Goal: Task Accomplishment & Management: Use online tool/utility

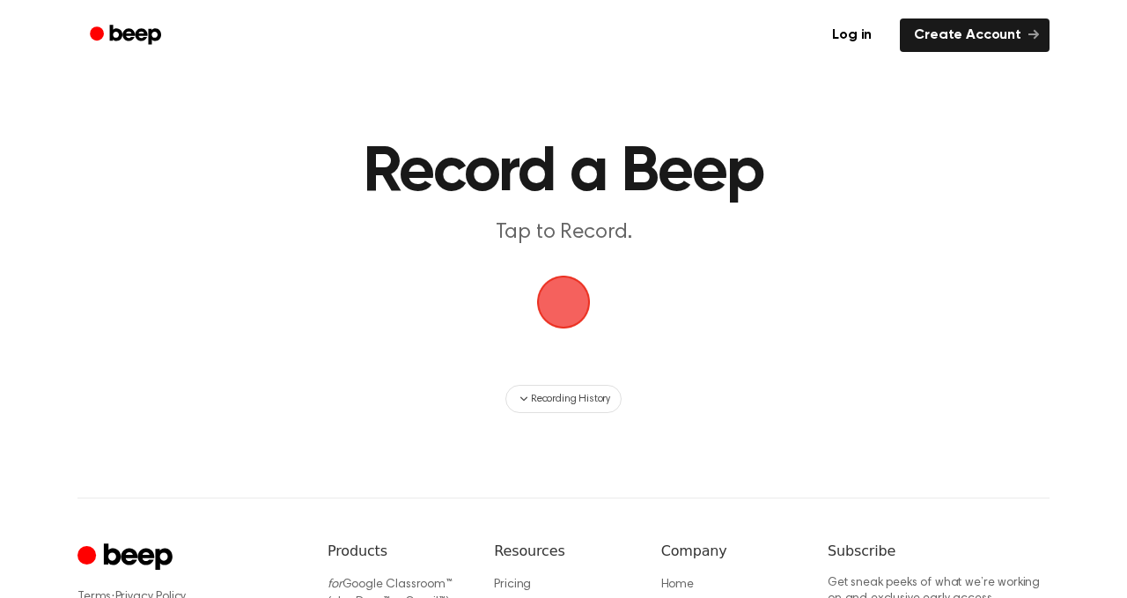
click at [557, 302] on span "button" at bounding box center [563, 302] width 70 height 70
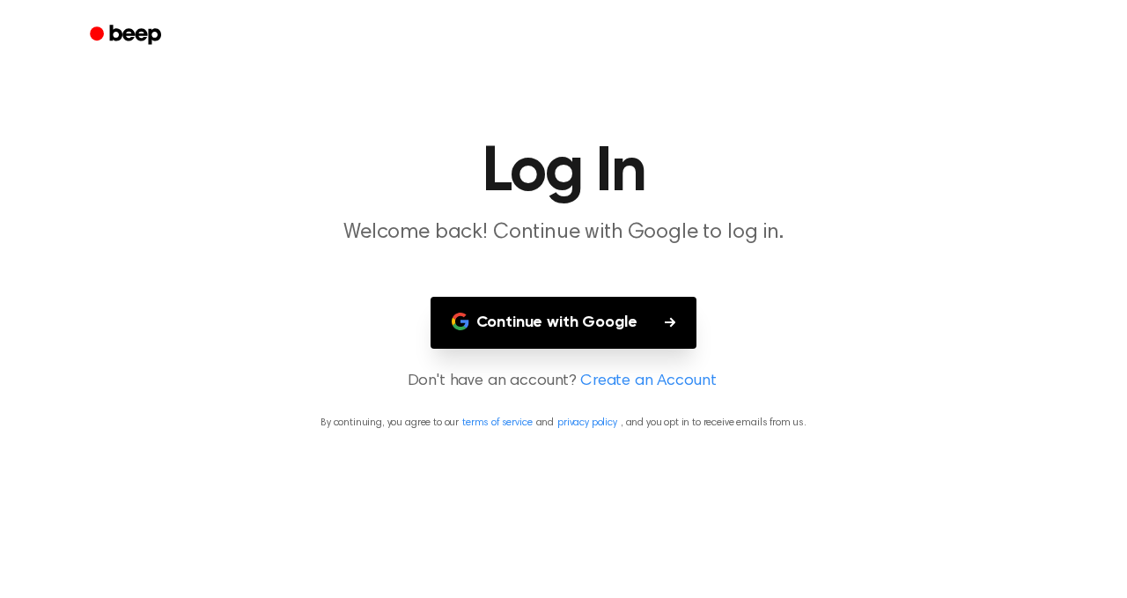
click at [534, 330] on button "Continue with Google" at bounding box center [564, 323] width 267 height 52
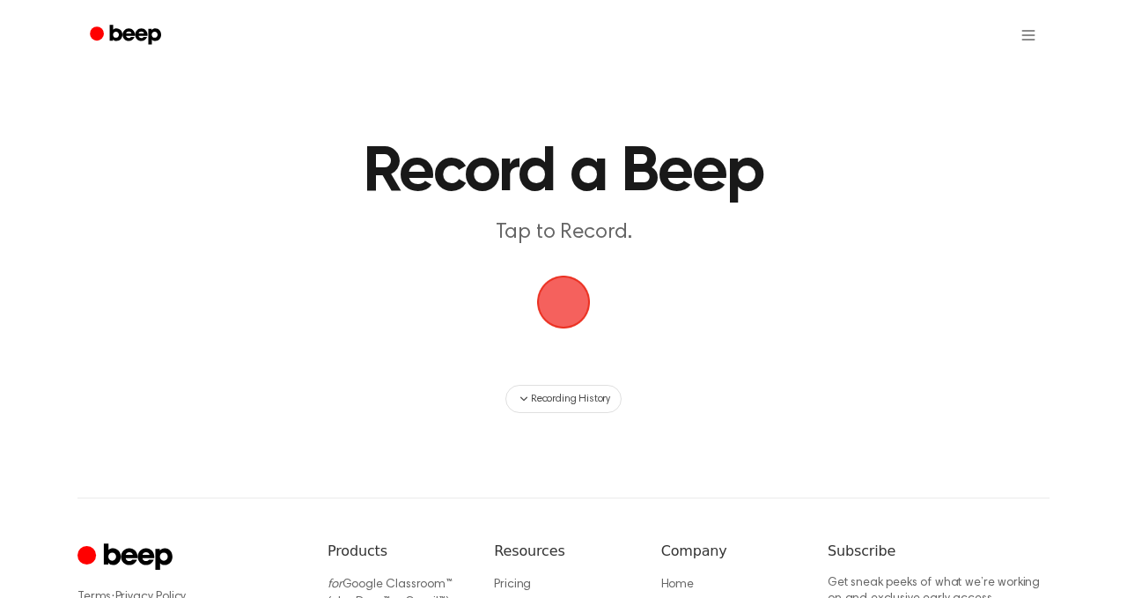
click at [562, 299] on span "button" at bounding box center [563, 301] width 63 height 63
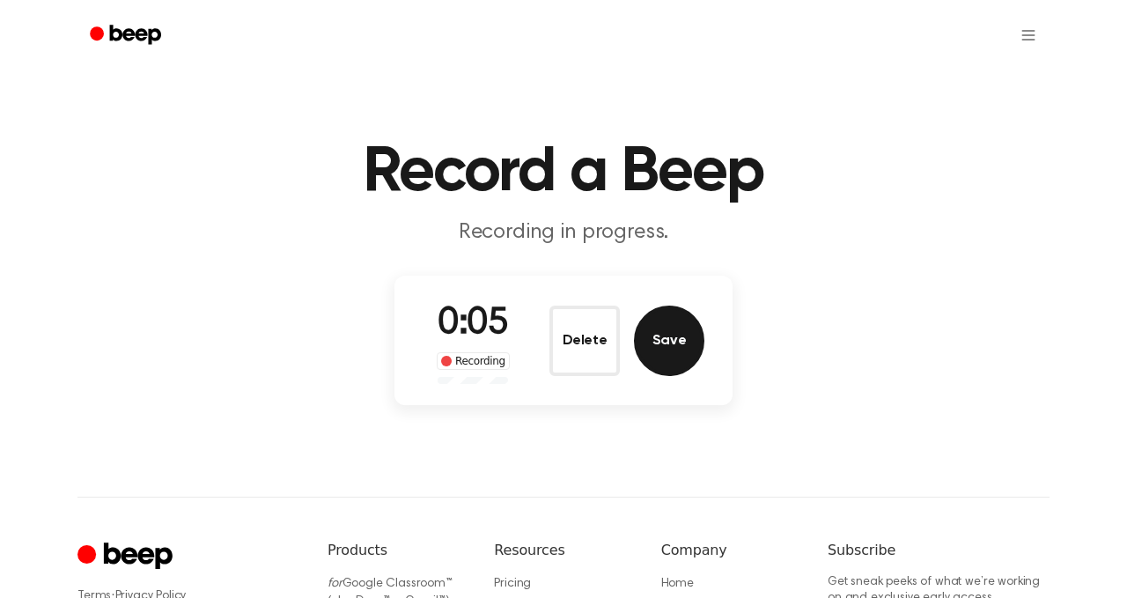
click at [665, 341] on button "Save" at bounding box center [669, 340] width 70 height 70
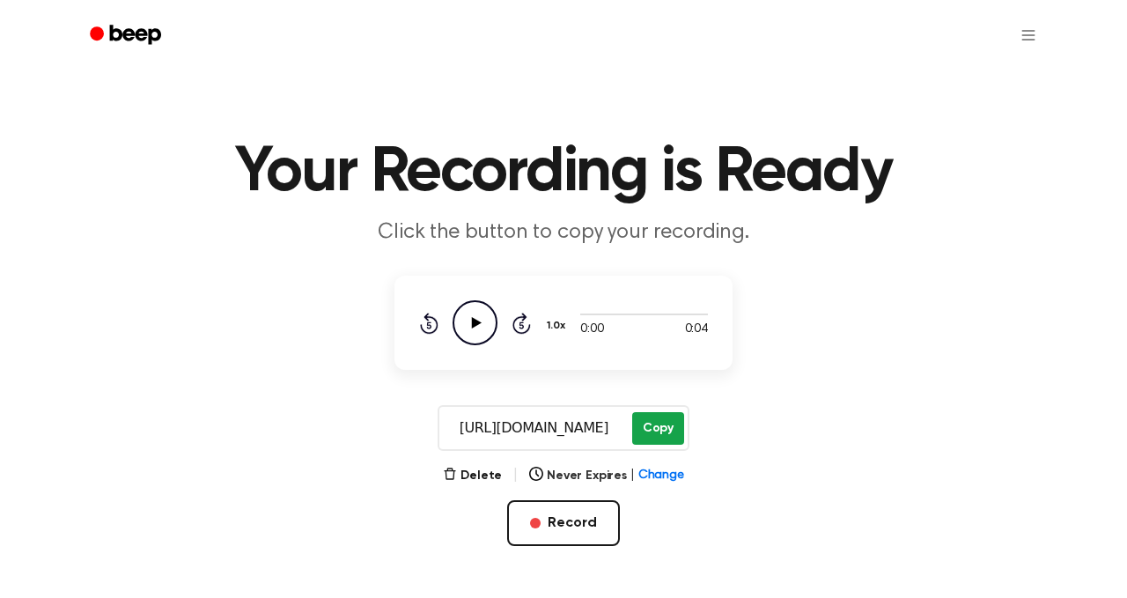
click at [651, 428] on button "Copy" at bounding box center [658, 428] width 52 height 33
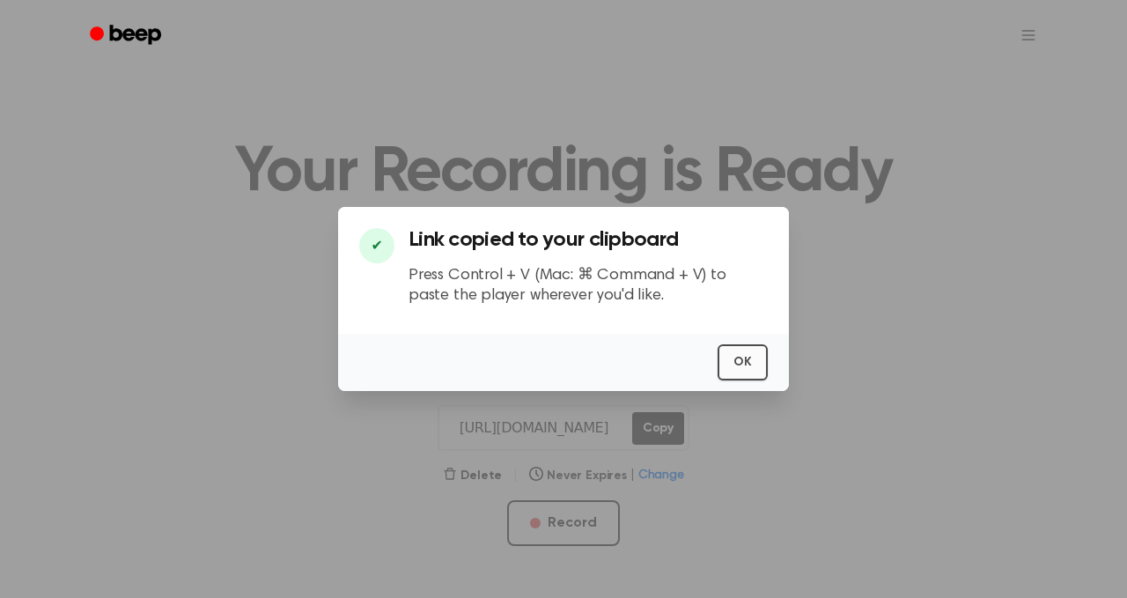
click at [745, 360] on button "OK" at bounding box center [743, 362] width 50 height 36
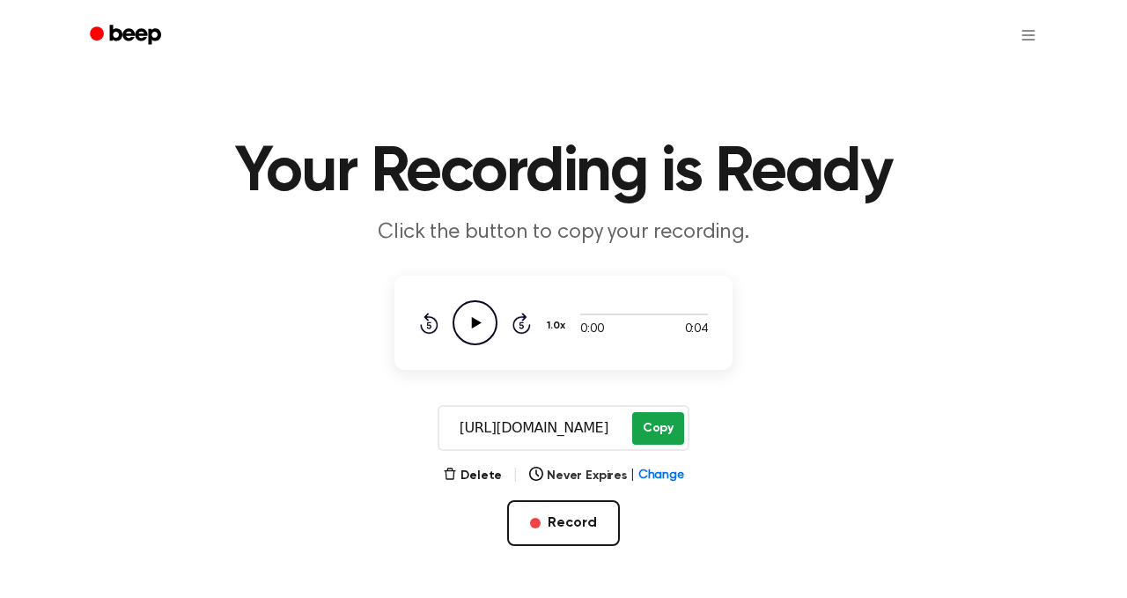
click at [637, 431] on button "Copy" at bounding box center [658, 428] width 52 height 33
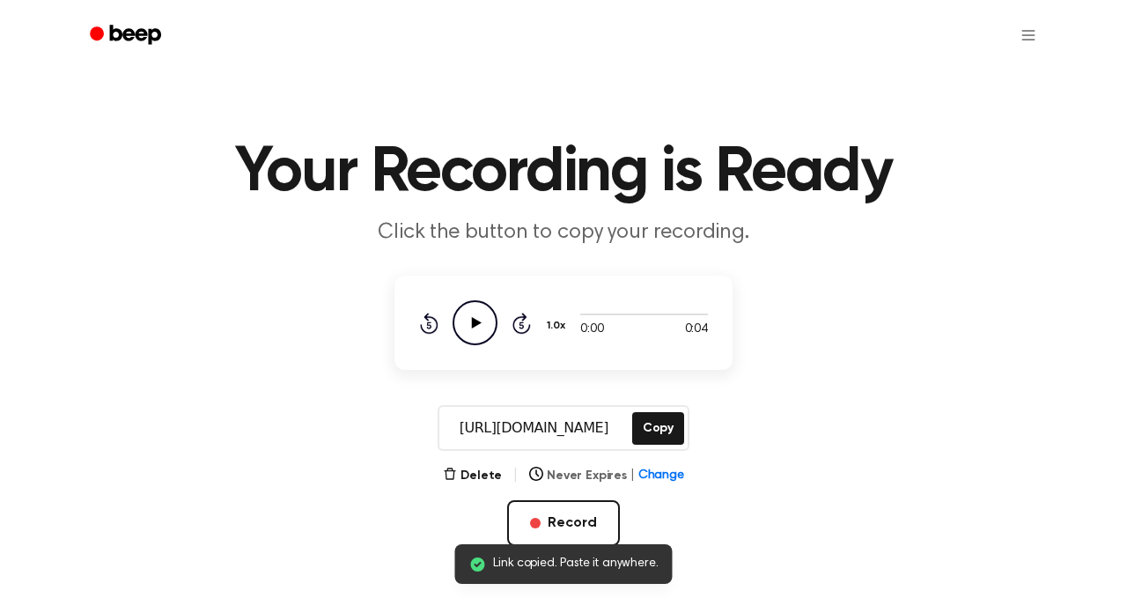
click at [581, 476] on button "Never Expires | Change" at bounding box center [606, 476] width 155 height 18
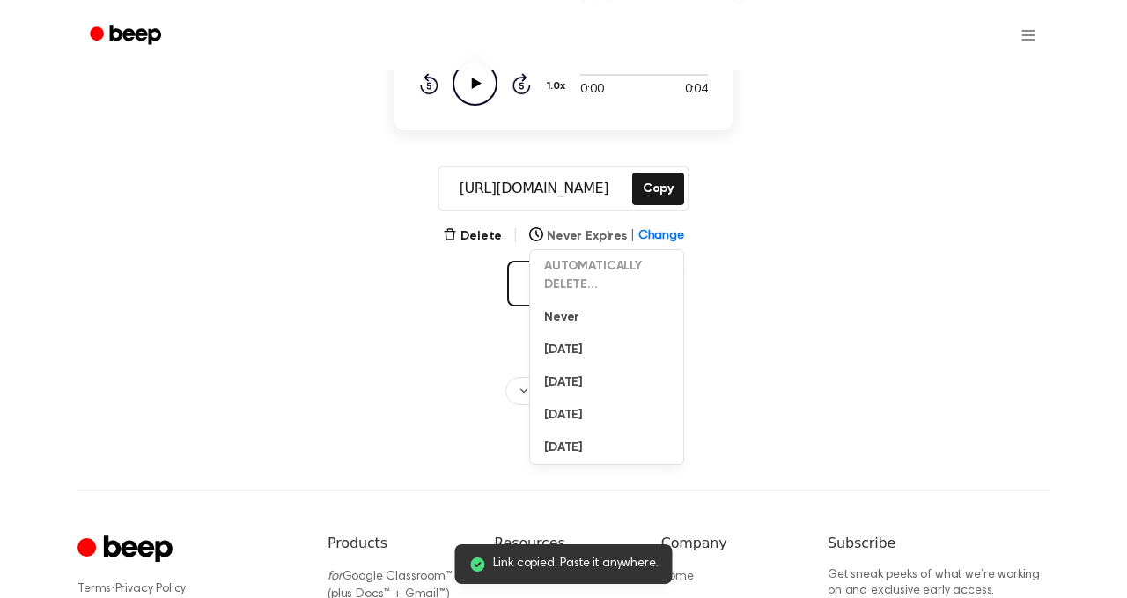
scroll to position [247, 0]
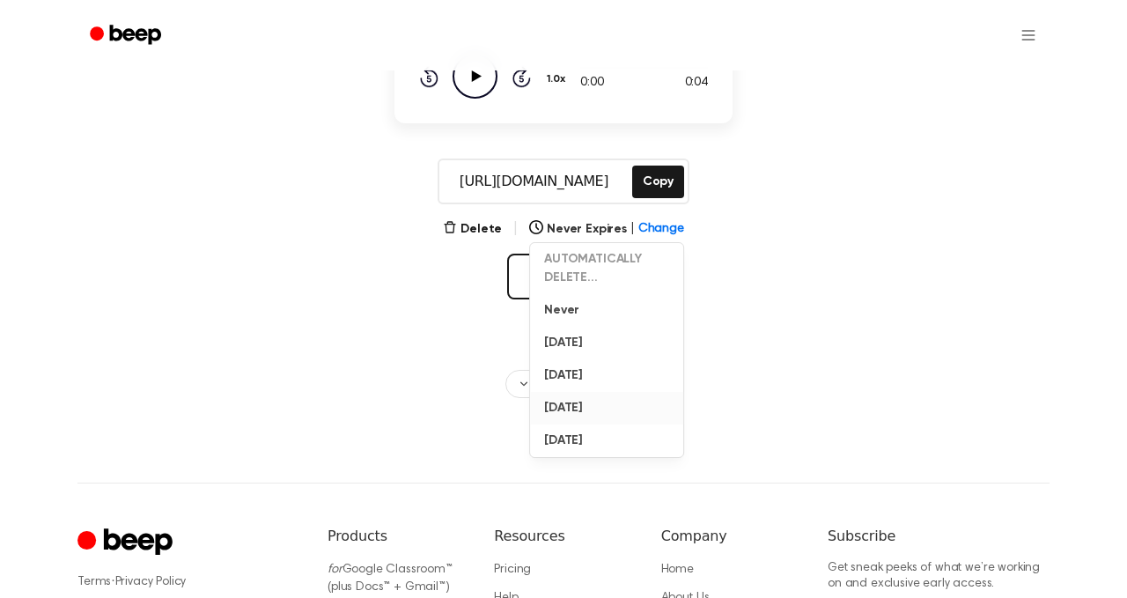
click at [582, 408] on button "[DATE]" at bounding box center [606, 408] width 153 height 33
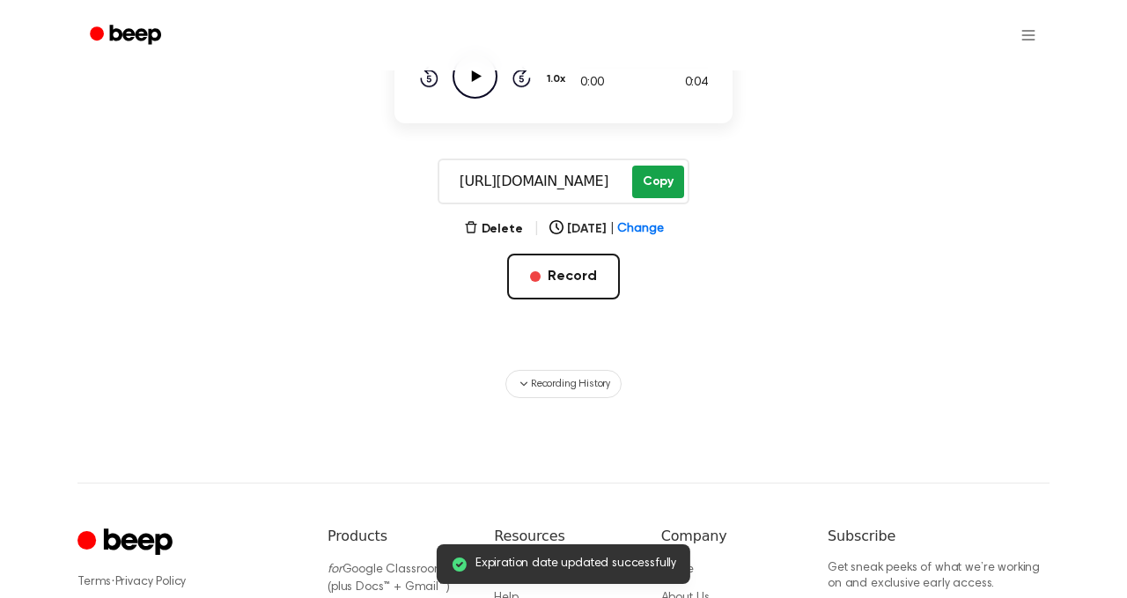
click at [653, 180] on button "Copy" at bounding box center [658, 182] width 52 height 33
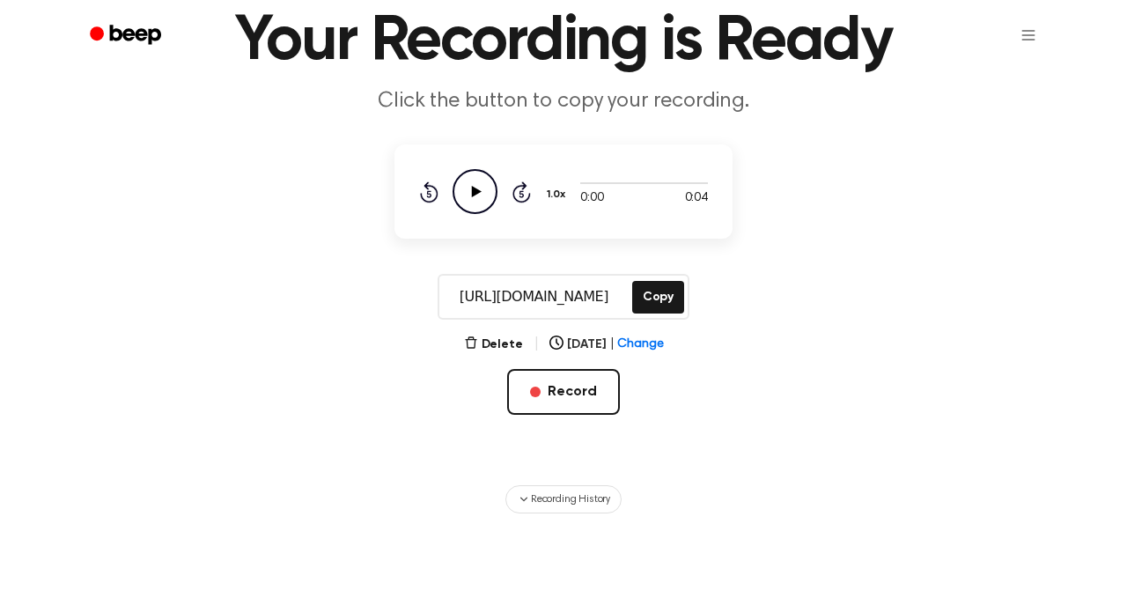
scroll to position [341, 0]
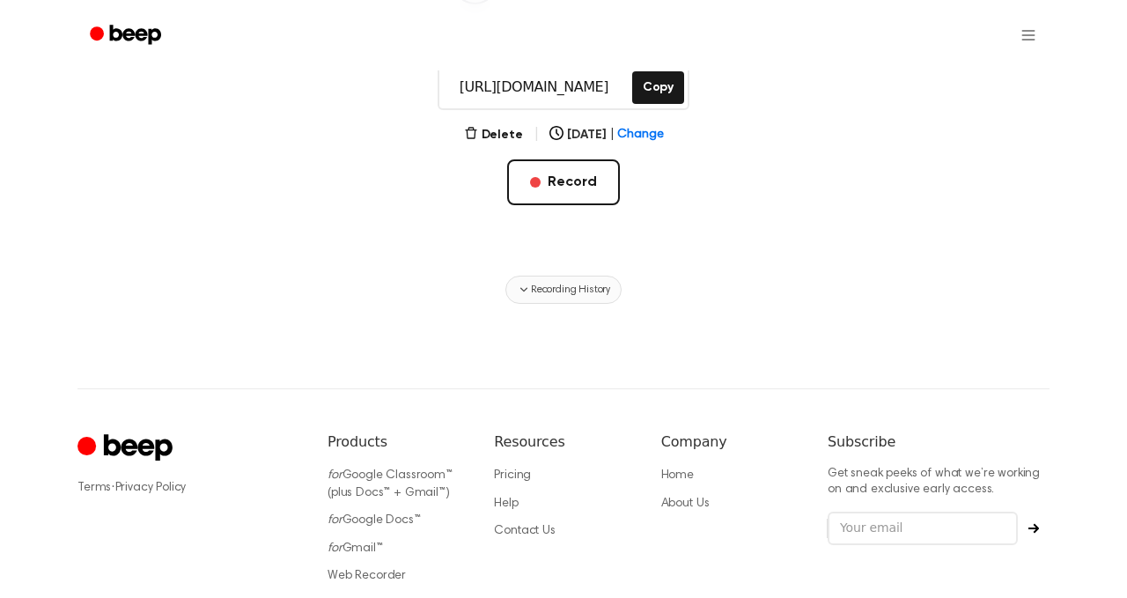
click at [544, 289] on span "Recording History" at bounding box center [570, 290] width 79 height 16
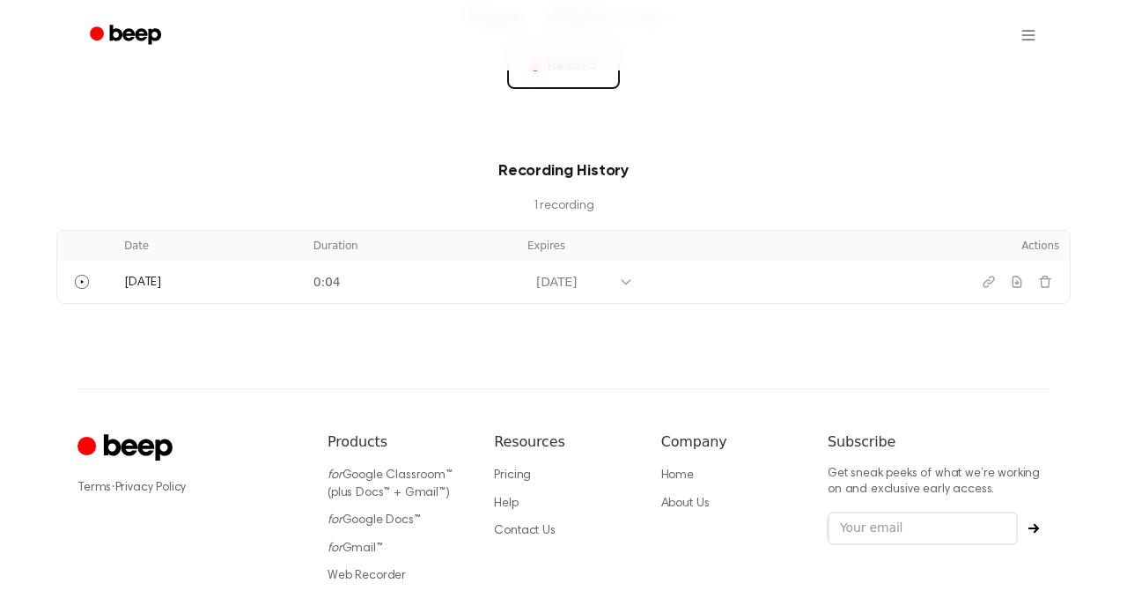
scroll to position [454, 0]
click at [624, 344] on div "Your Recording is Ready Click the button to copy your recording. 0:00 0:04 1.0x…" at bounding box center [563, 136] width 1127 height 1180
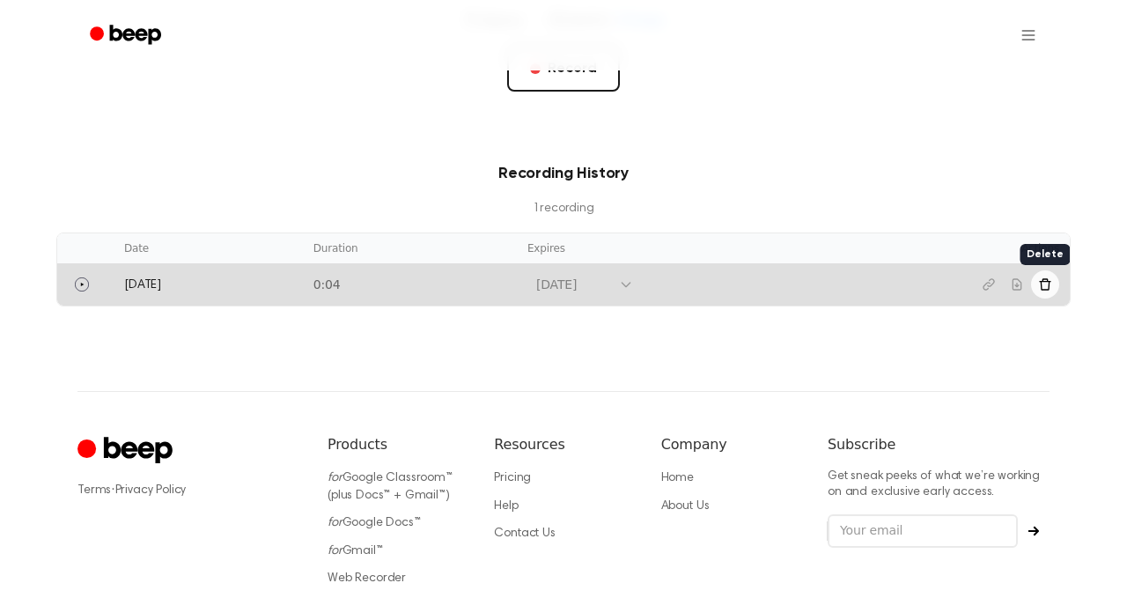
click at [1044, 278] on icon "Delete recording" at bounding box center [1045, 284] width 14 height 14
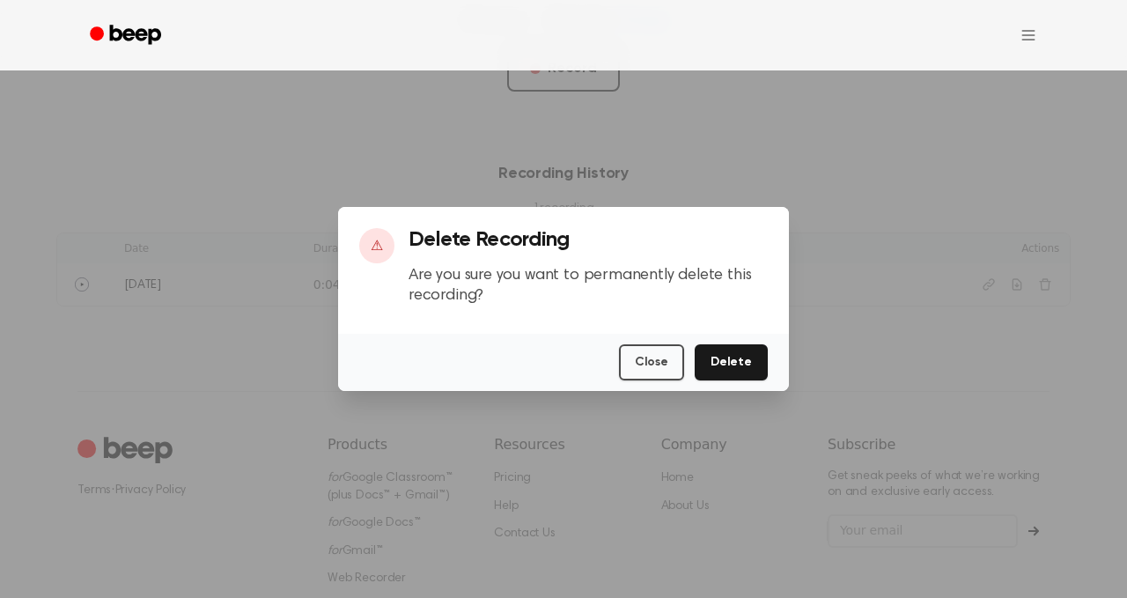
click at [732, 349] on button "Delete" at bounding box center [731, 362] width 73 height 36
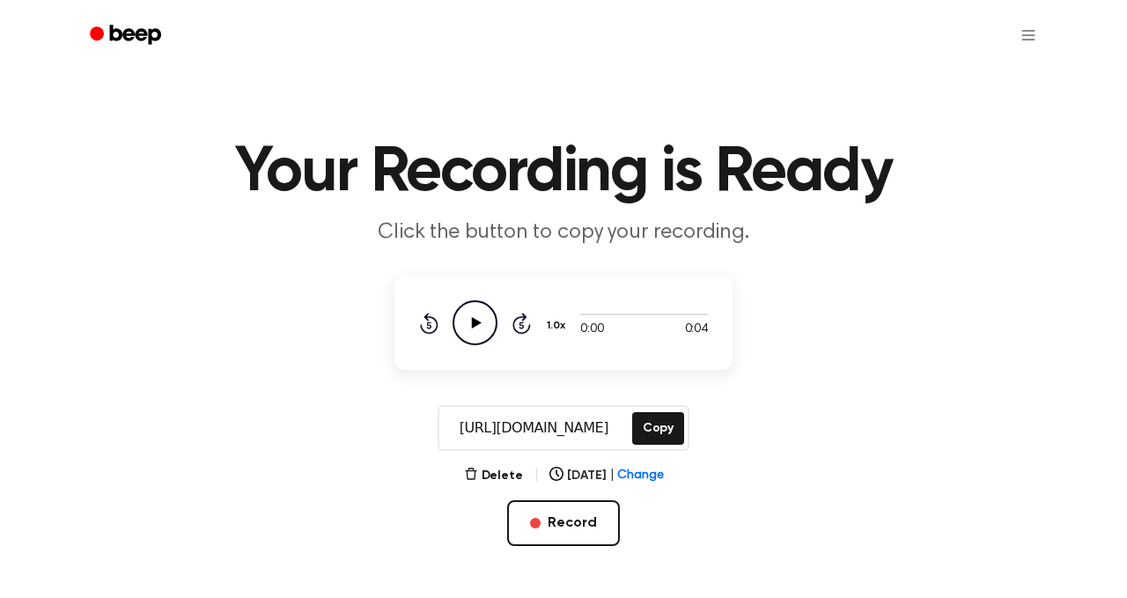
scroll to position [0, 0]
click at [560, 327] on button "1.0x" at bounding box center [558, 326] width 26 height 30
click at [707, 362] on div "0:00 0:04 1.0x Playback Speed 0.8x 1.0x 1.2x 1.5x 2.0x Rewind 5 seconds Play Au…" at bounding box center [563, 323] width 338 height 94
